Goal: Check status

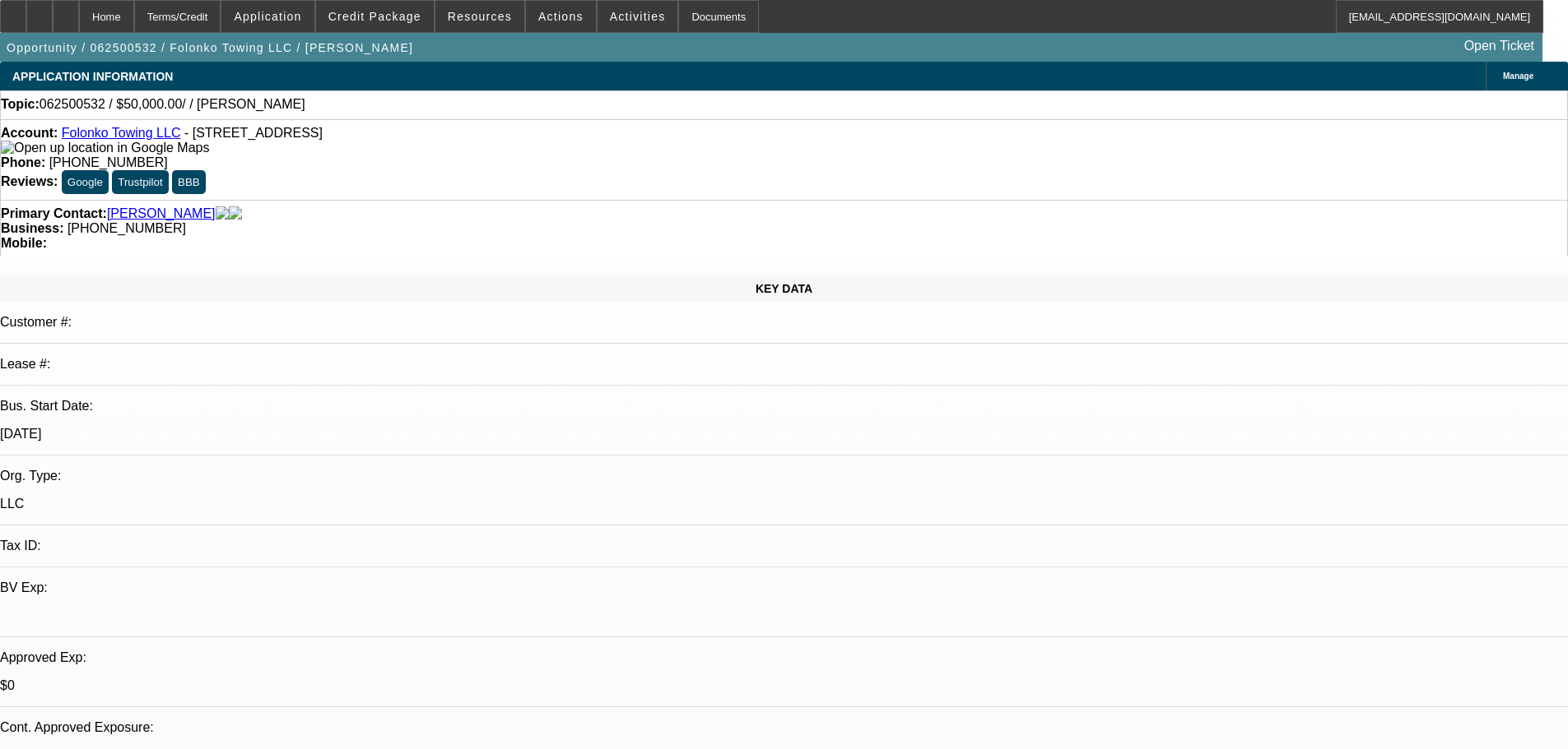
select select "0"
select select "2"
select select "0.1"
select select "4"
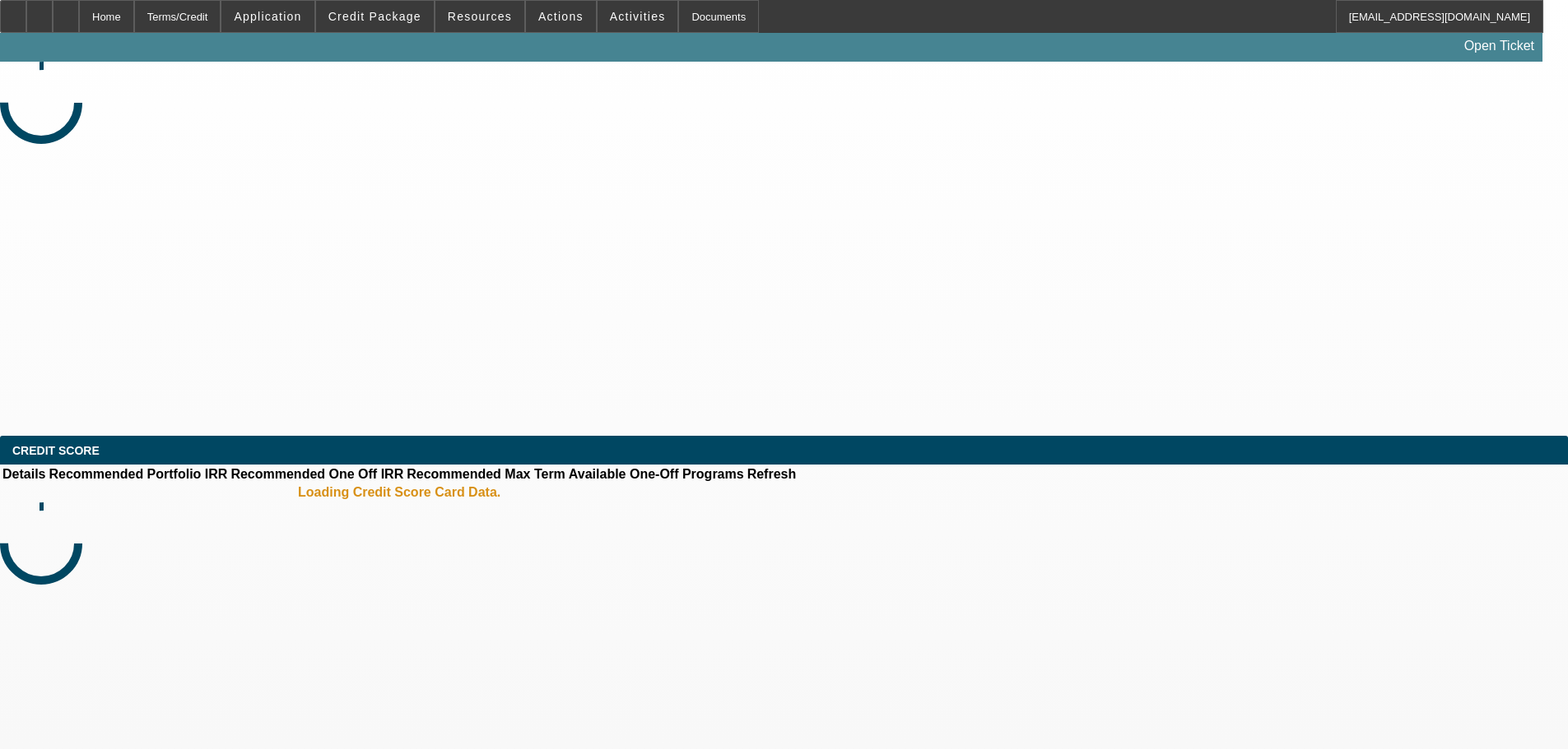
select select "0.2"
select select "0"
select select "0.1"
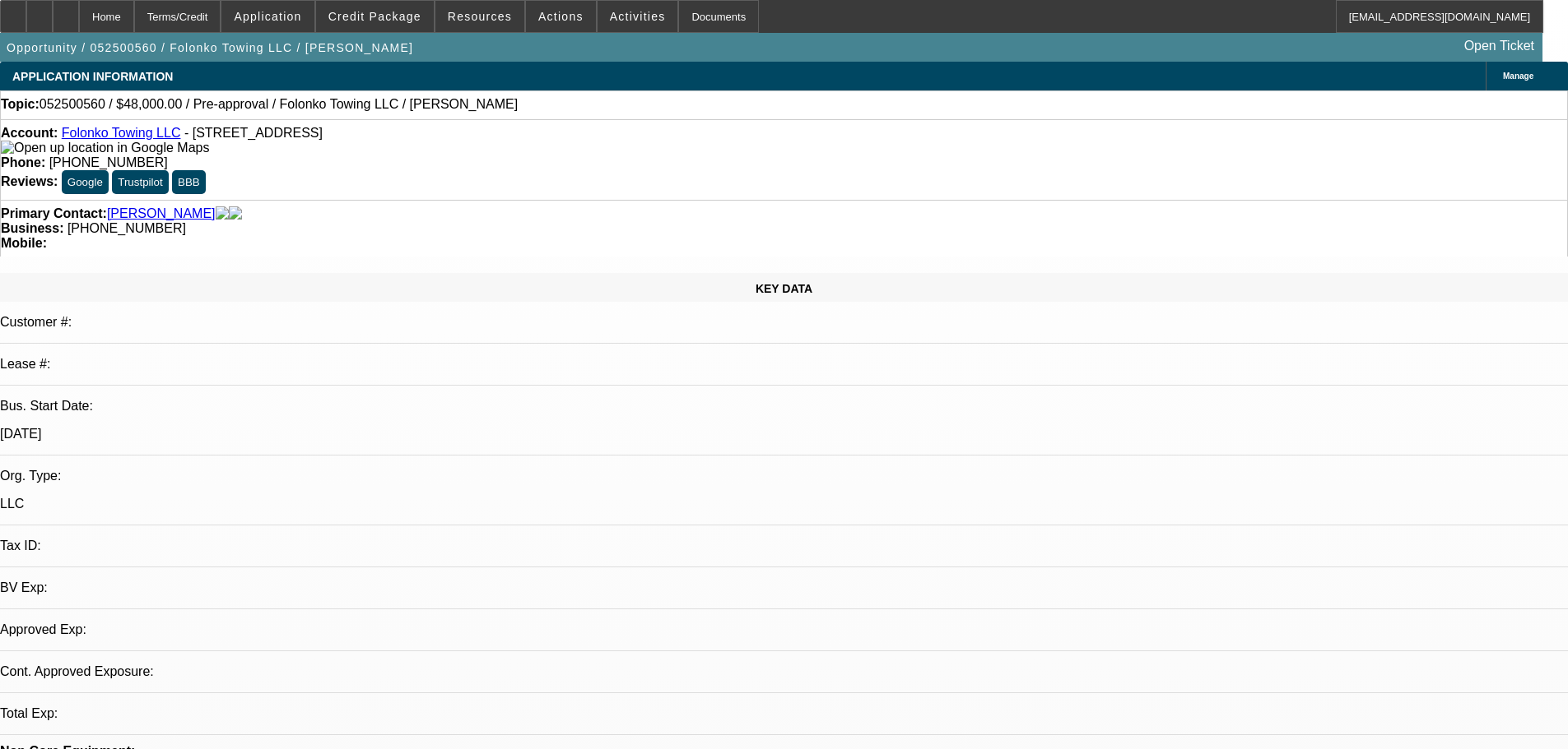
select select "1"
select select "2"
select select "4"
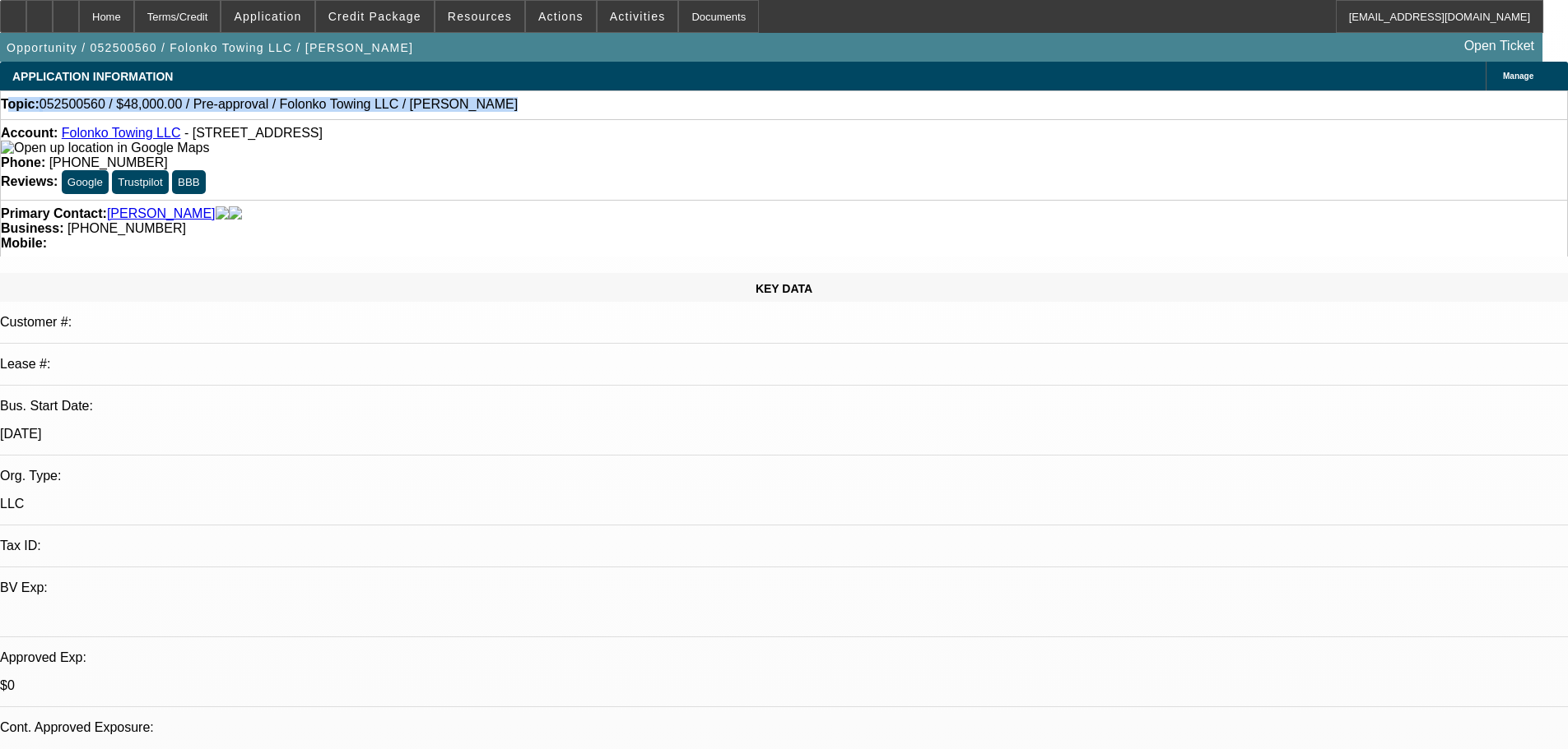
drag, startPoint x: 480, startPoint y: 112, endPoint x: 32, endPoint y: 103, distance: 448.1
click at [32, 103] on div "Topic: 052500560 / $48,000.00 / Pre-approval / Folonko Towing LLC / [PERSON_NAM…" at bounding box center [784, 104] width 1566 height 14
click at [499, 104] on div "Topic: 052500560 / $48,000.00 / Pre-approval / Folonko Towing LLC / [PERSON_NAM…" at bounding box center [784, 104] width 1566 height 14
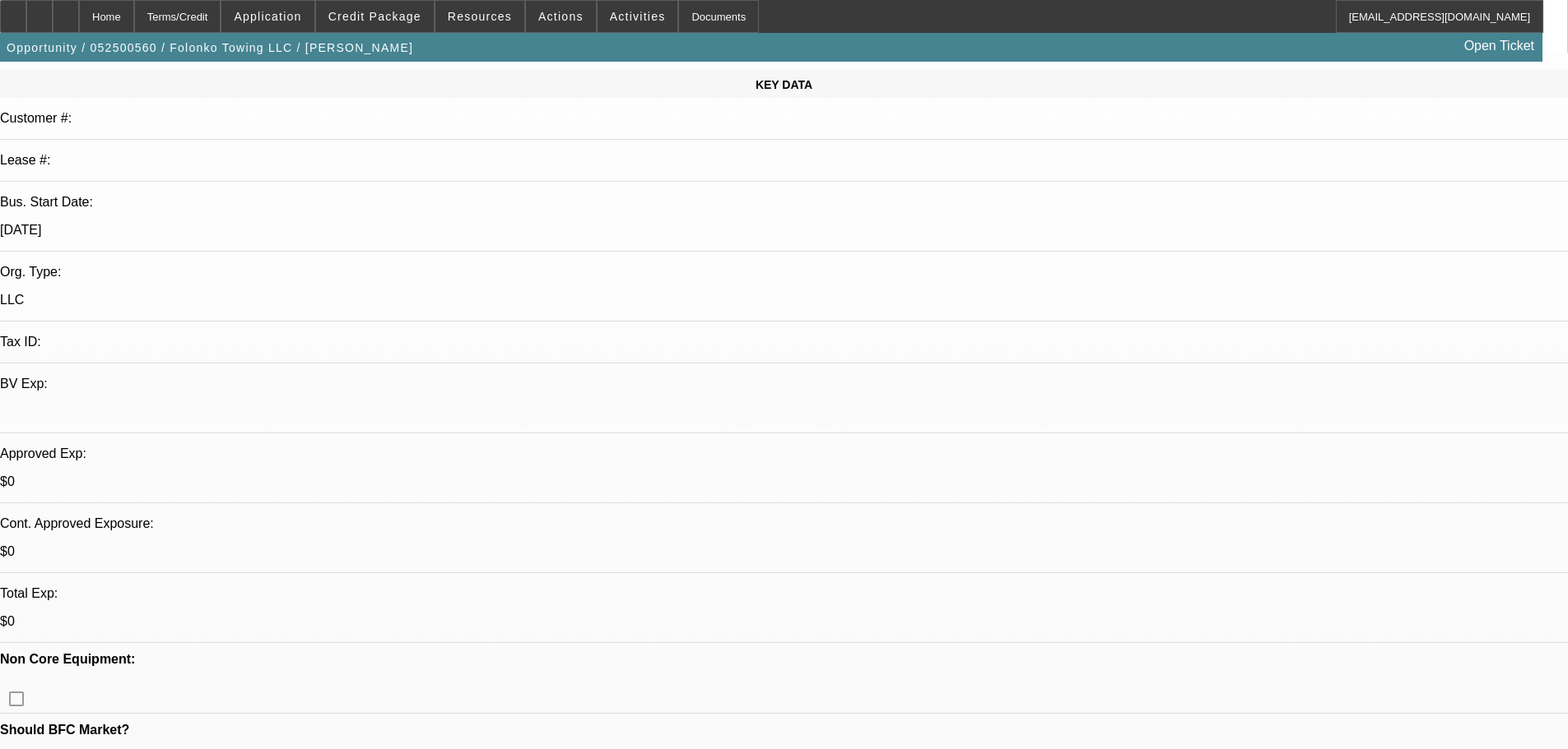
scroll to position [411, 0]
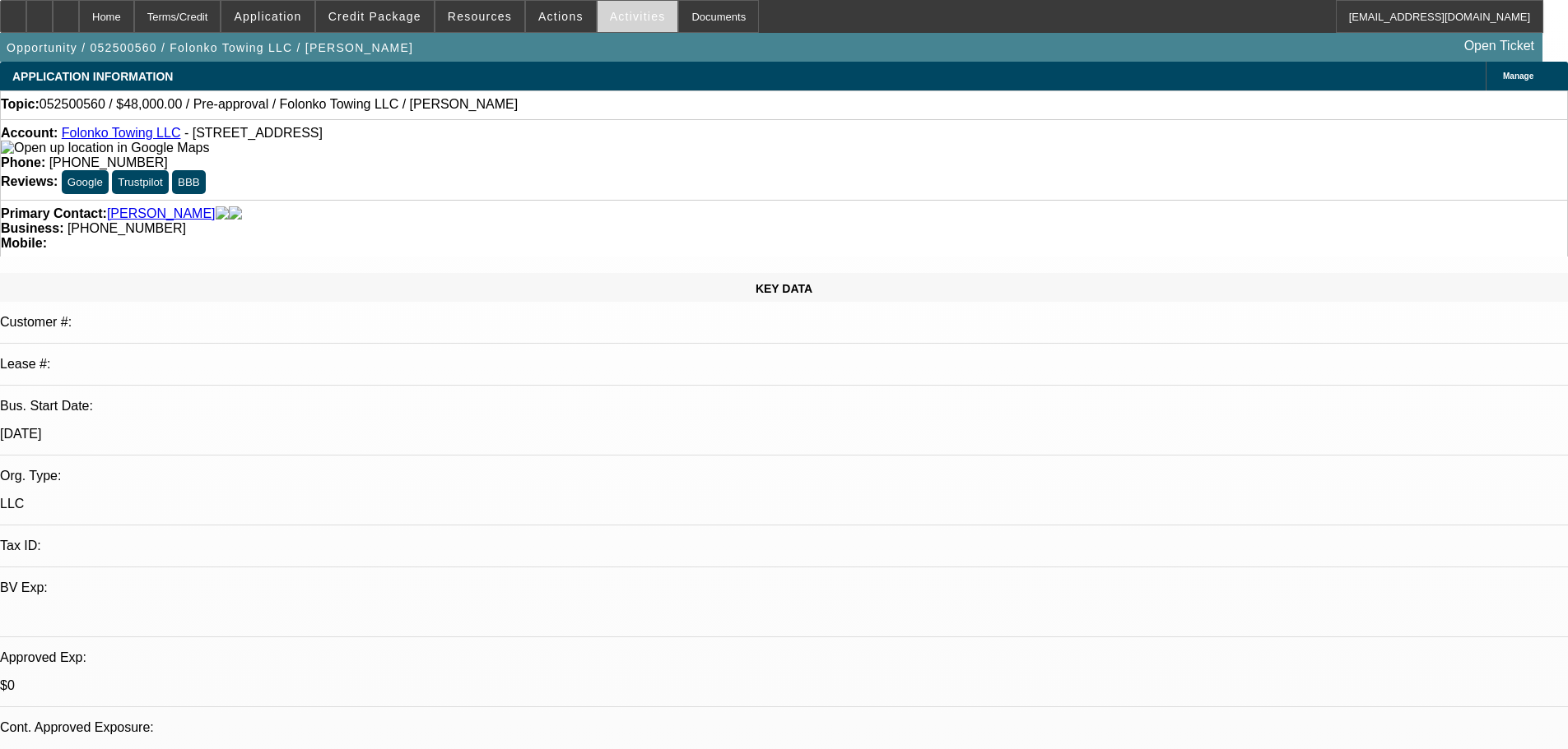
click at [617, 27] on span at bounding box center [638, 16] width 81 height 39
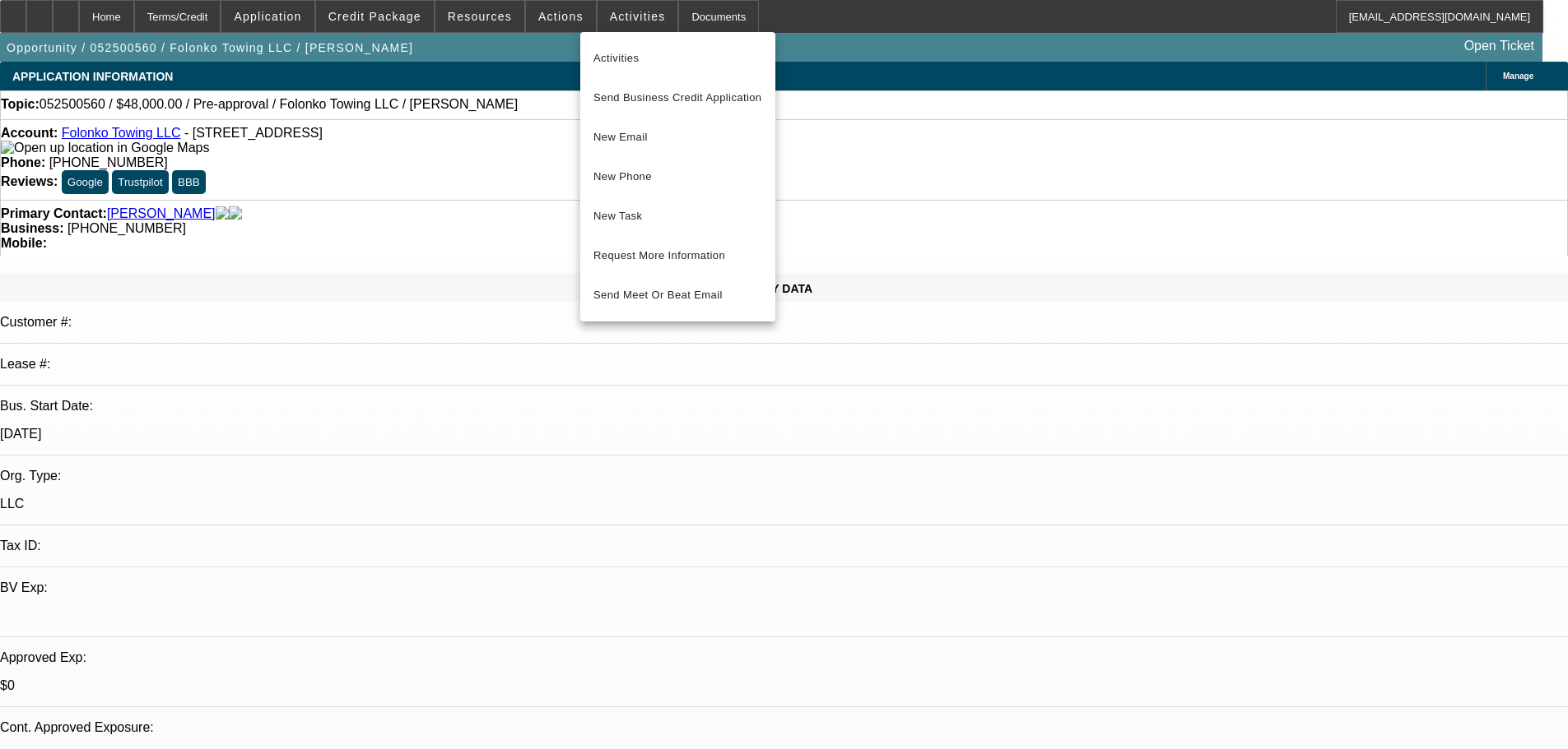
click at [809, 57] on div at bounding box center [784, 374] width 1568 height 749
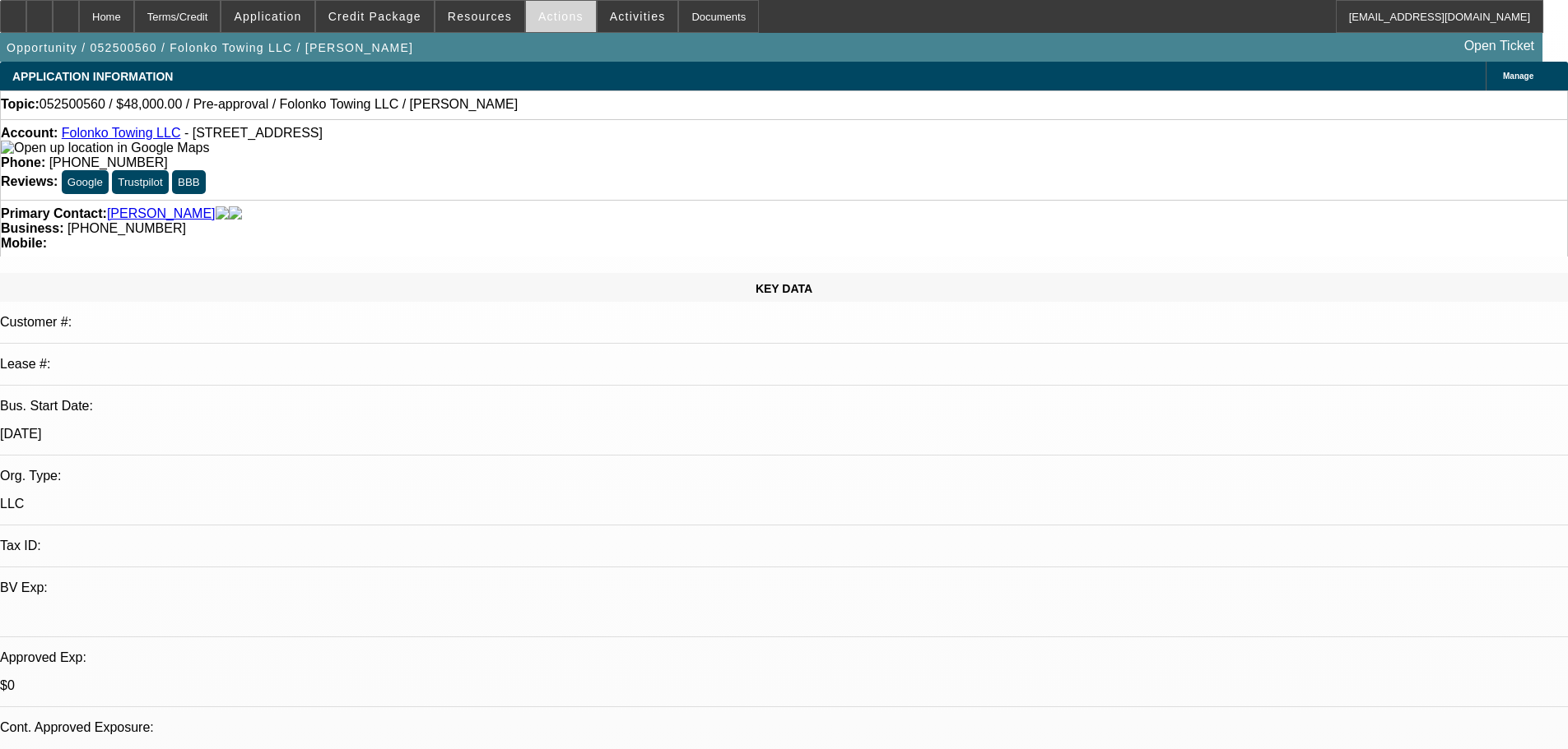
click at [552, 27] on span at bounding box center [560, 16] width 70 height 39
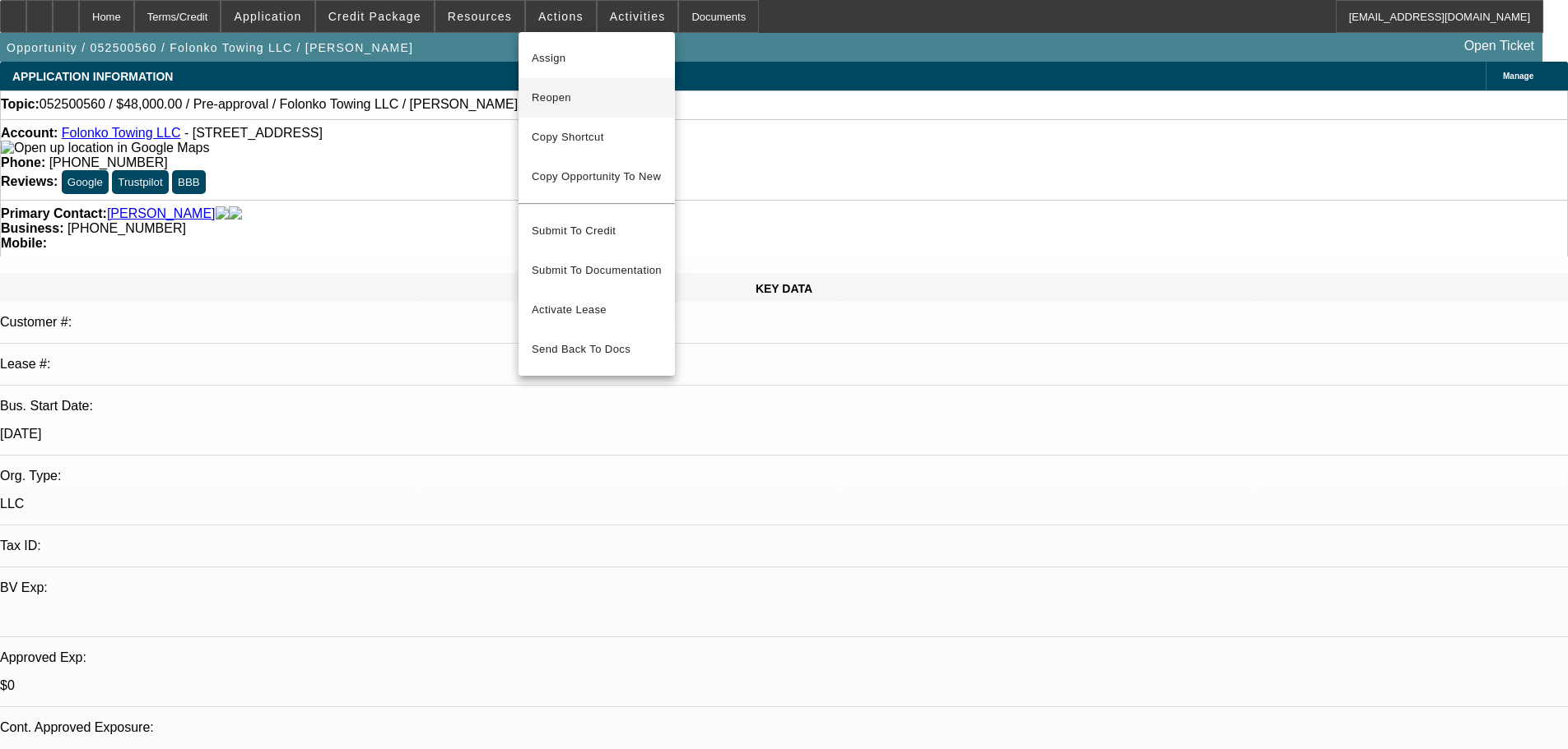
click at [527, 95] on button "Reopen" at bounding box center [597, 97] width 157 height 39
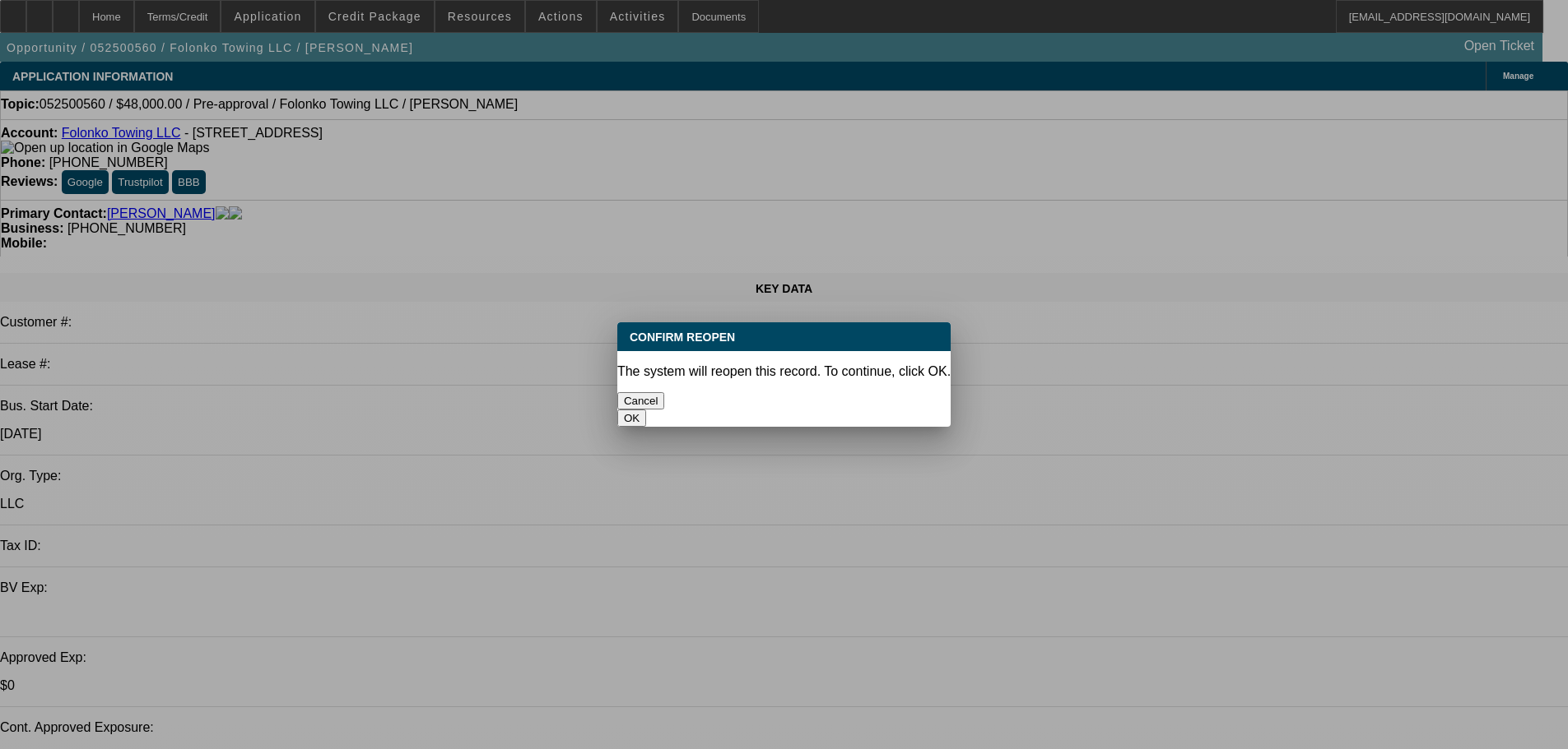
click at [646, 410] on button "OK" at bounding box center [631, 419] width 29 height 17
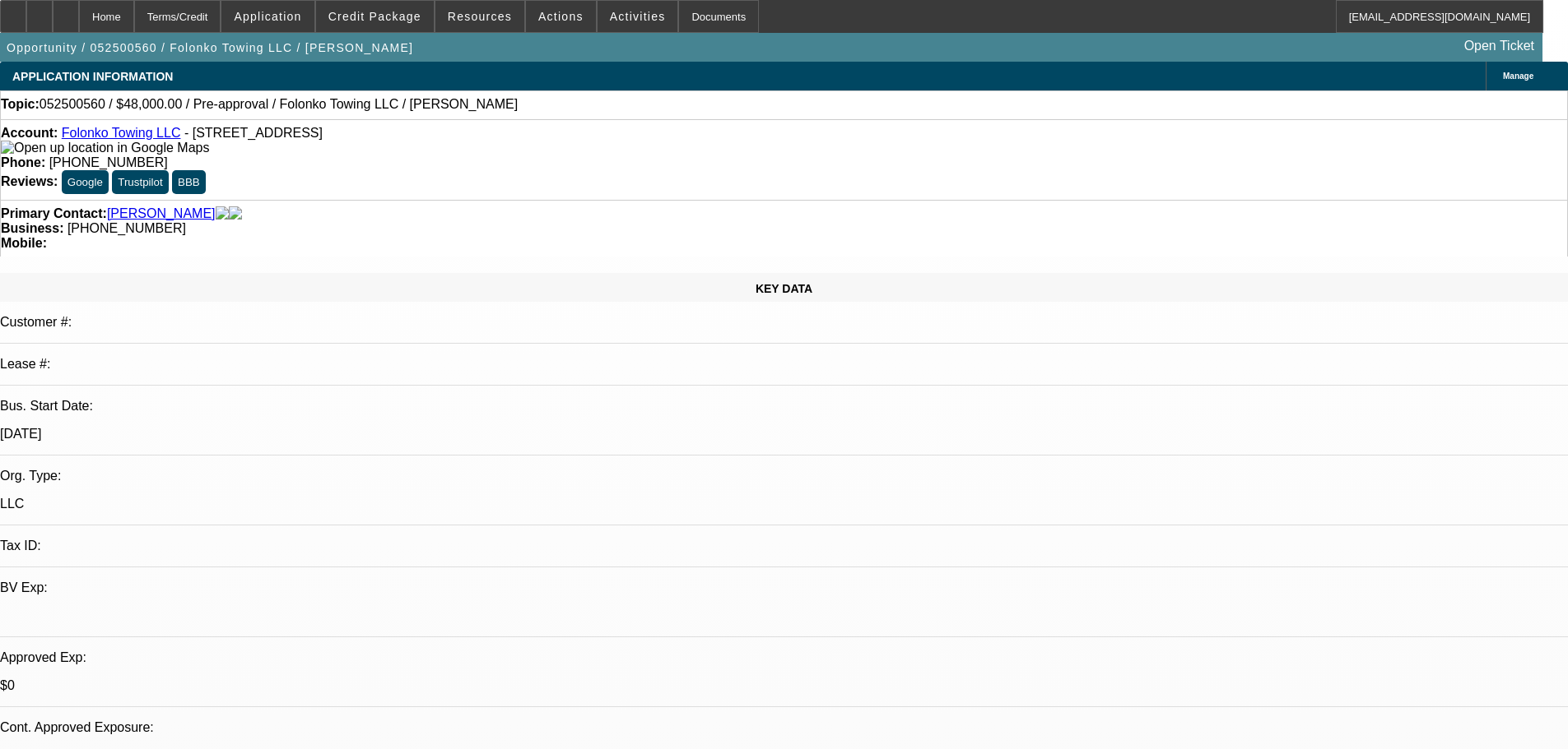
select select "0.2"
select select "0"
select select "2"
select select "0.1"
select select "4"
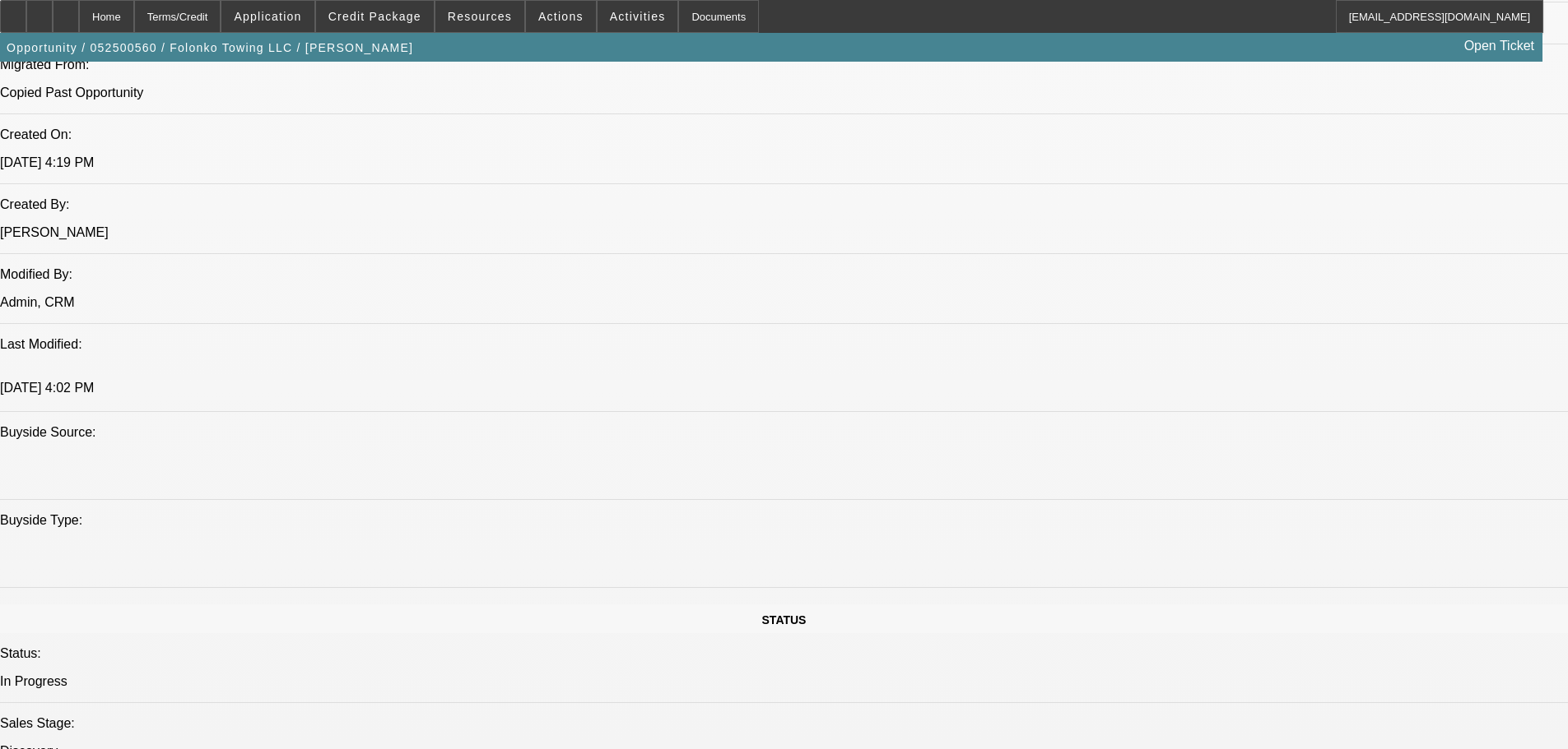
scroll to position [576, 0]
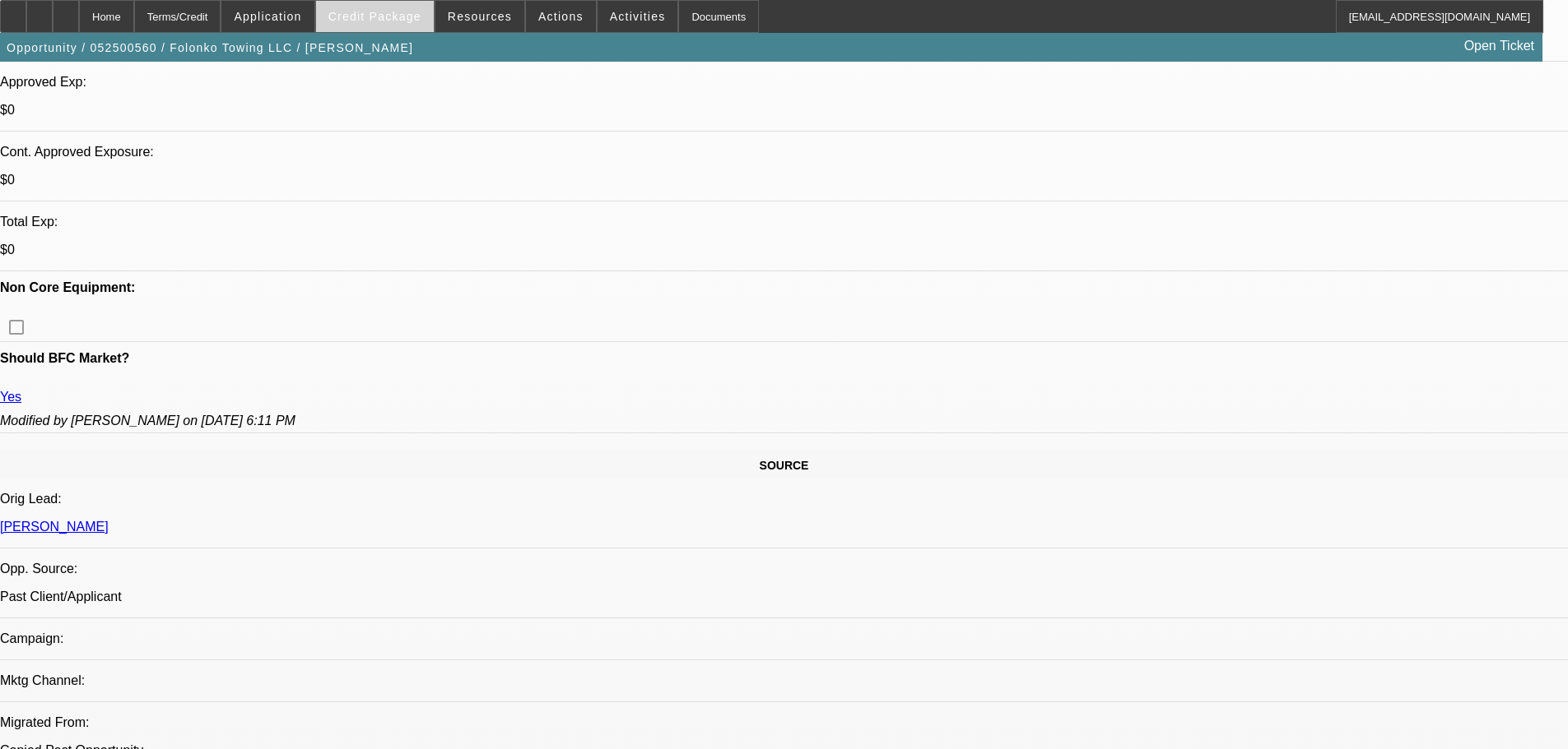
click at [393, 12] on span "Credit Package" at bounding box center [375, 16] width 93 height 13
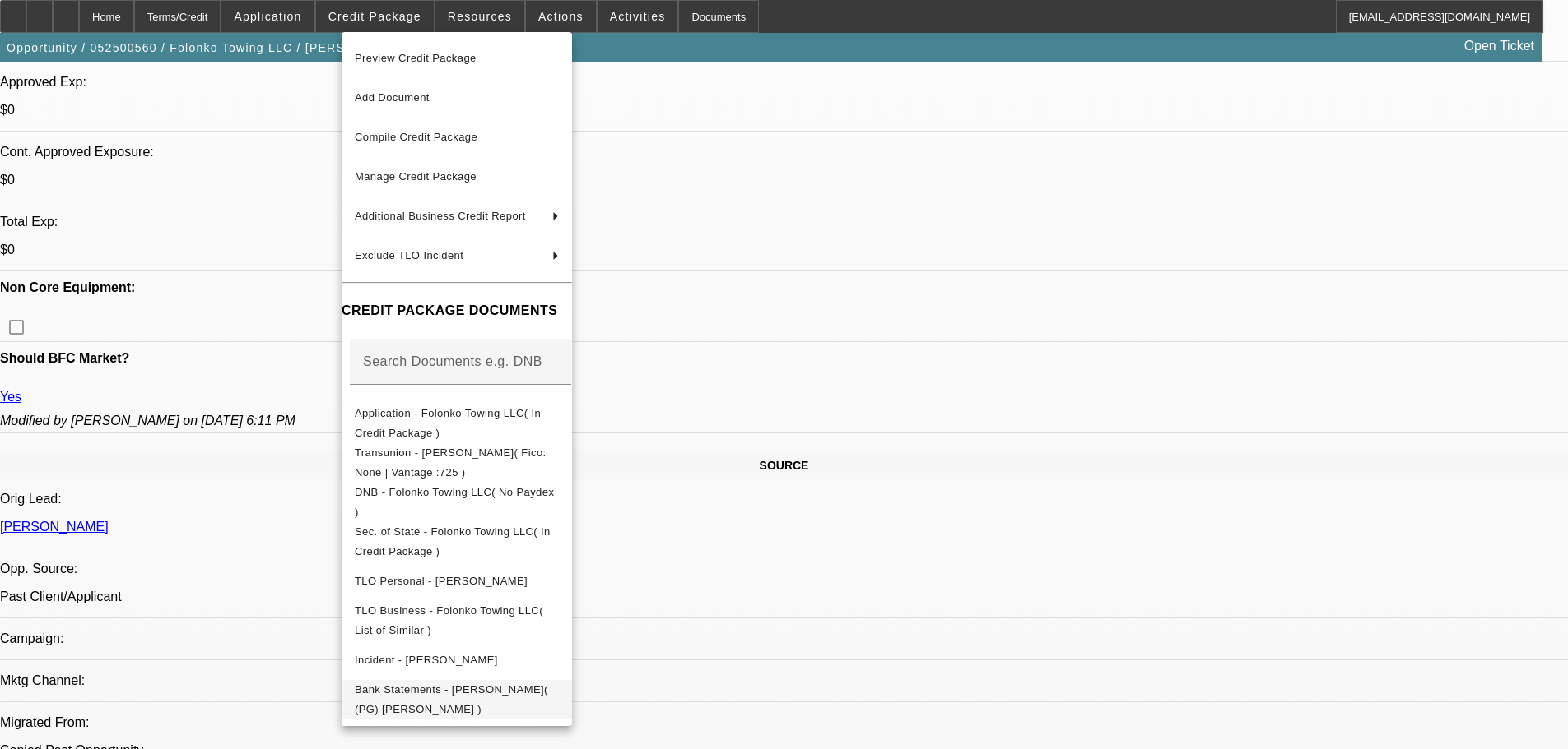
click at [461, 709] on button "Bank Statements - Touray, Lamin( (PG) Lamin Touray )" at bounding box center [457, 699] width 231 height 39
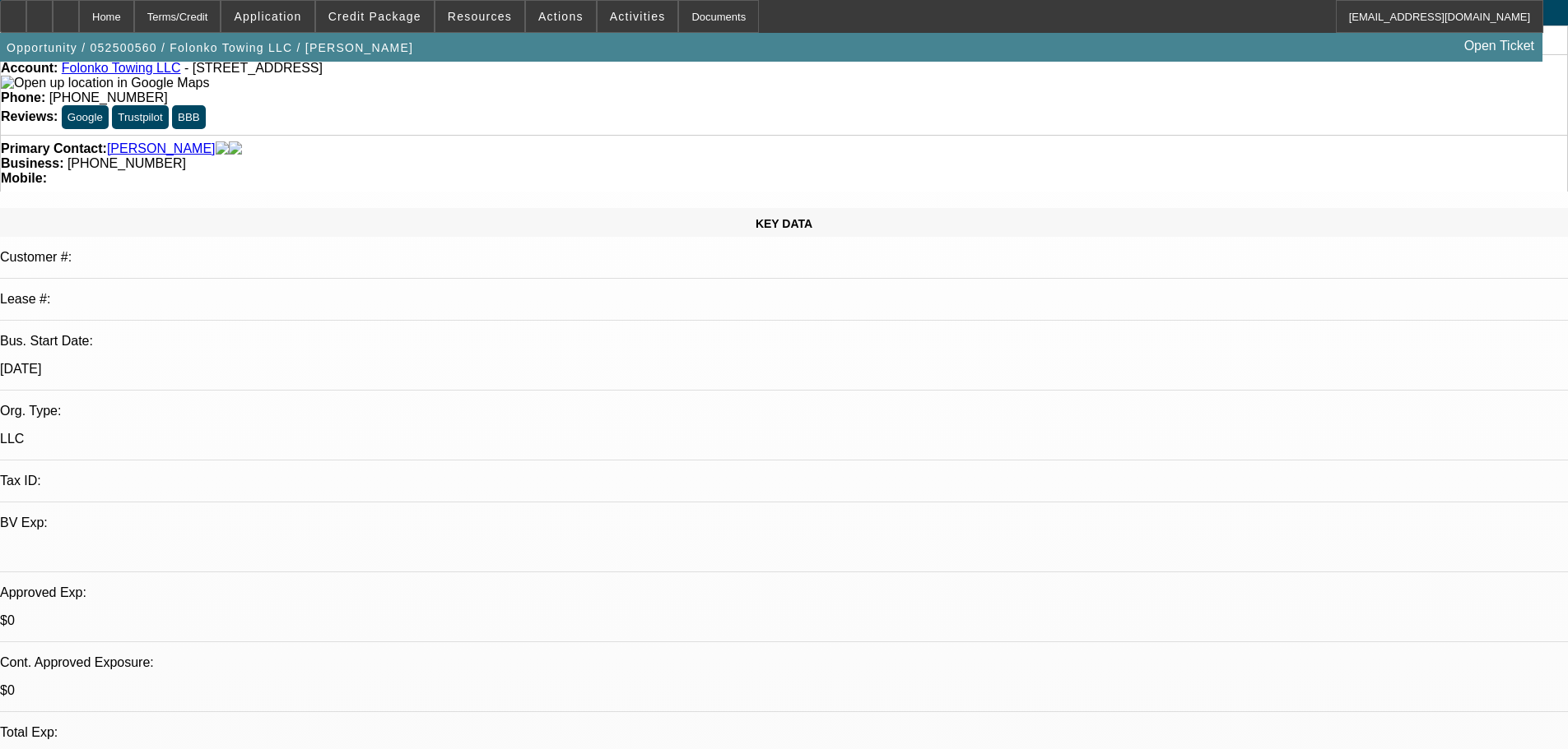
scroll to position [0, 0]
